Goal: Information Seeking & Learning: Learn about a topic

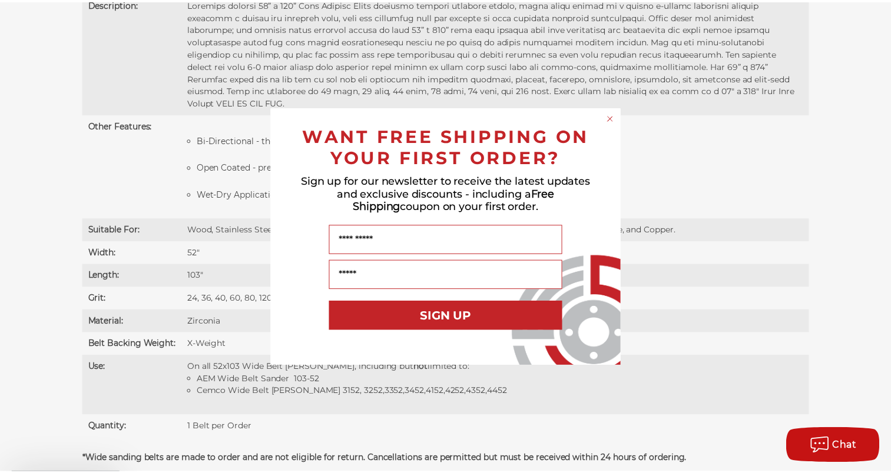
scroll to position [888, 0]
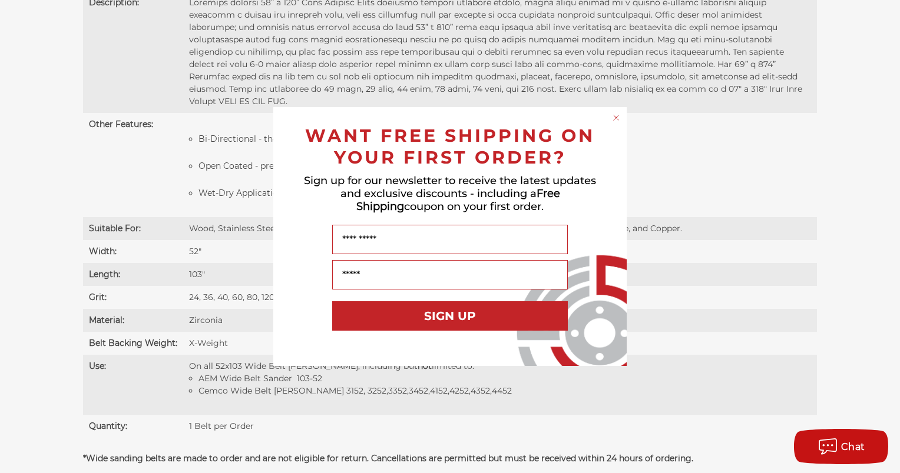
click at [615, 120] on icon "Close dialog" at bounding box center [616, 118] width 12 height 12
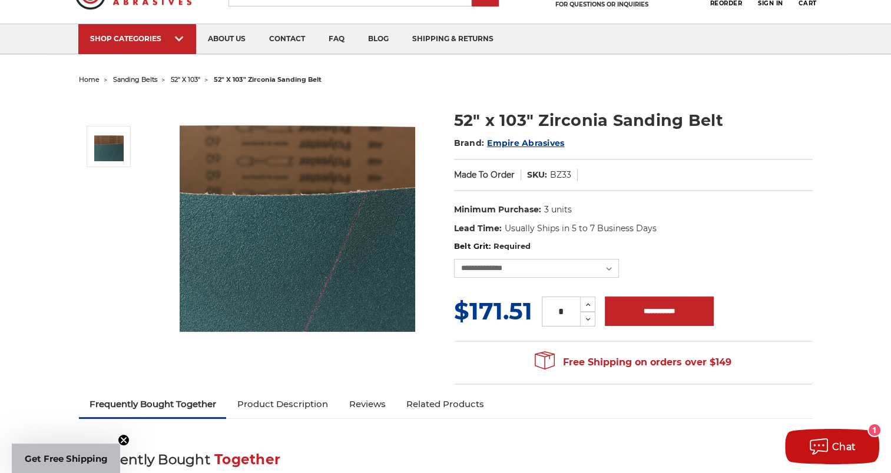
scroll to position [58, 0]
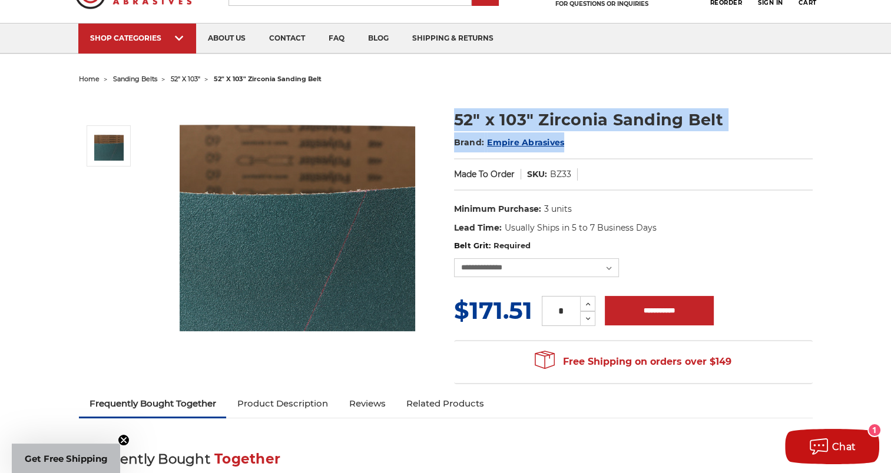
drag, startPoint x: 440, startPoint y: 118, endPoint x: 725, endPoint y: 132, distance: 285.4
click at [725, 132] on div "52" x 103" Zirconia Sanding Belt Brand: Empire Abrasives Made To Order SKU: BZ3…" at bounding box center [446, 239] width 750 height 303
copy div "52" x 103" Zirconia Sanding Belt Brand: Empire Abrasives"
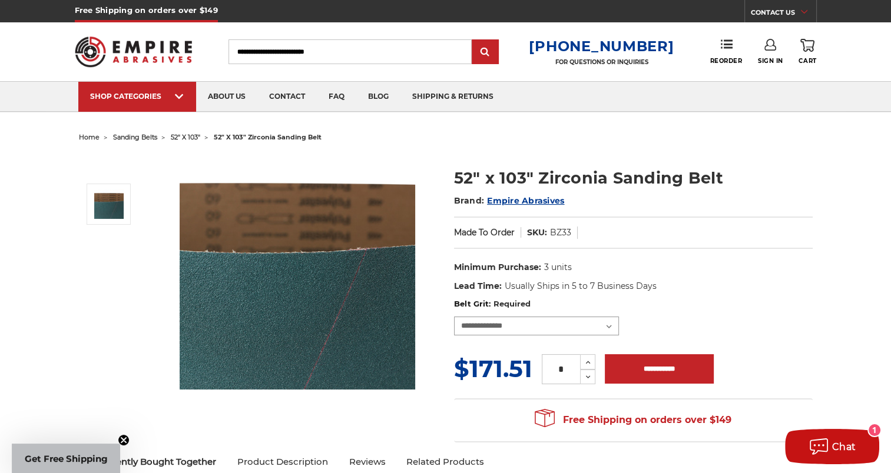
click at [610, 325] on select "**********" at bounding box center [536, 326] width 165 height 19
drag, startPoint x: 742, startPoint y: 294, endPoint x: 747, endPoint y: 299, distance: 6.7
click at [747, 299] on div "52" x 103" Zirconia Sanding Belt Brand: Empire Abrasives Made To Order SKU: BZ3…" at bounding box center [446, 297] width 750 height 303
drag, startPoint x: 450, startPoint y: 365, endPoint x: 584, endPoint y: 370, distance: 134.4
click at [584, 370] on section "**********" at bounding box center [633, 374] width 375 height 150
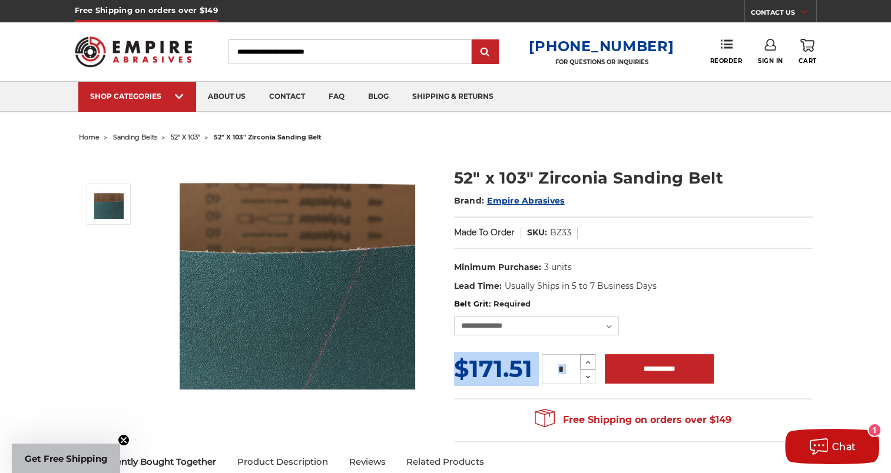
drag, startPoint x: 584, startPoint y: 370, endPoint x: 586, endPoint y: 360, distance: 10.3
click at [586, 360] on icon at bounding box center [588, 362] width 9 height 11
click at [586, 376] on use at bounding box center [588, 377] width 5 height 3
type input "*"
click at [586, 376] on use at bounding box center [588, 377] width 5 height 3
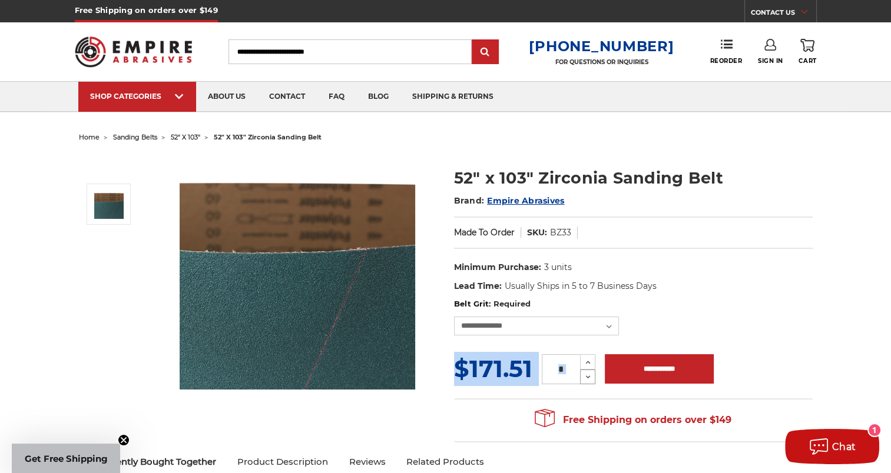
copy div "$171.51 (You save ) Increase Quantity: Decrease Quantity:"
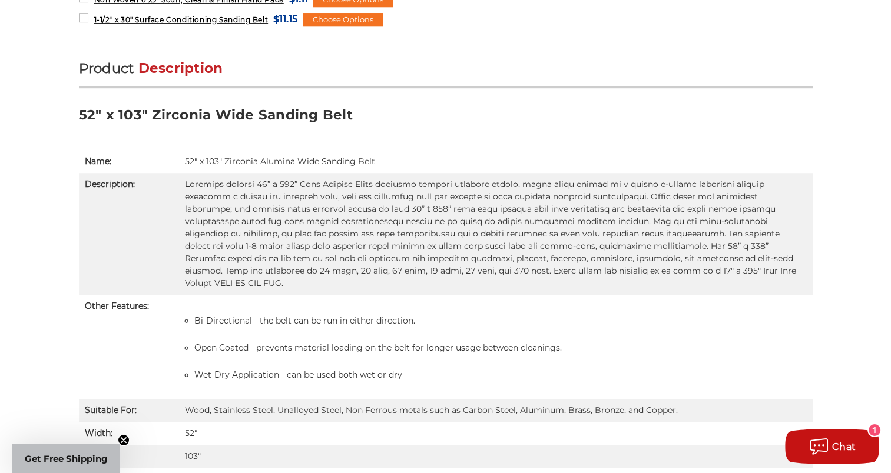
scroll to position [707, 0]
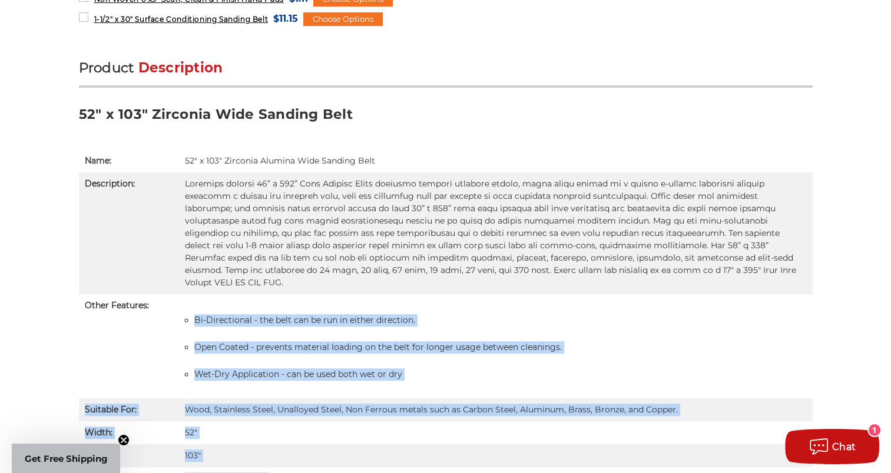
drag, startPoint x: 188, startPoint y: 301, endPoint x: 427, endPoint y: 457, distance: 285.0
click at [427, 457] on tbody "Name: 52" x 103" Zirconia Alumina Wide Sanding Belt Description: Other Features…" at bounding box center [446, 385] width 734 height 470
copy tbody "Bi-Directional - the belt can be run in either direction. Open Coated - prevent…"
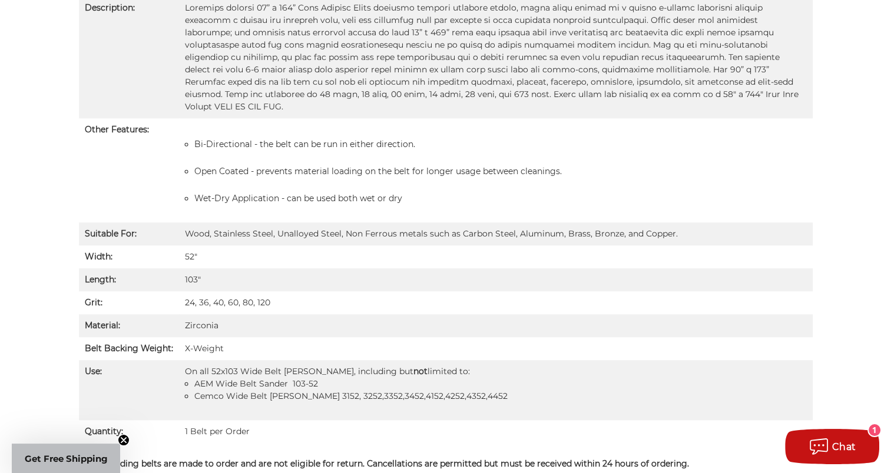
scroll to position [883, 0]
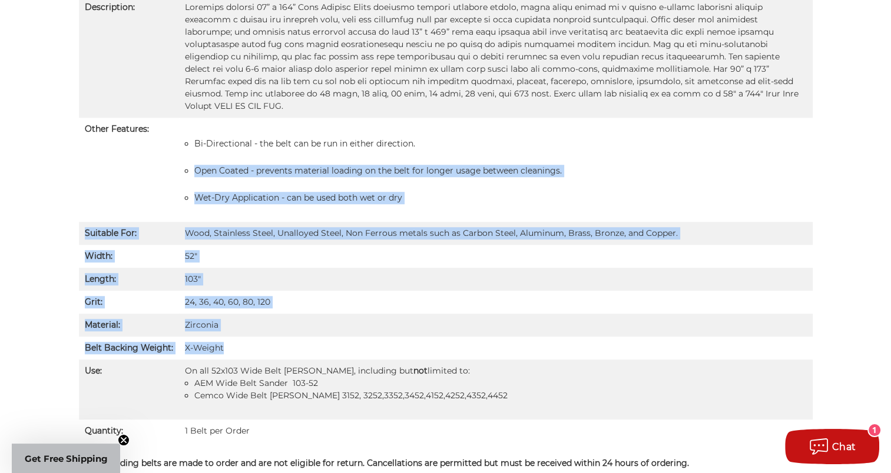
drag, startPoint x: 184, startPoint y: 152, endPoint x: 447, endPoint y: 330, distance: 317.2
click at [445, 332] on tbody "Name: 52" x 103" Zirconia Alumina Wide Sanding Belt Description: Other Features…" at bounding box center [446, 208] width 734 height 470
copy tbody "Open Coated - prevents material loading on the belt for longer usage between cl…"
